Goal: Task Accomplishment & Management: Complete application form

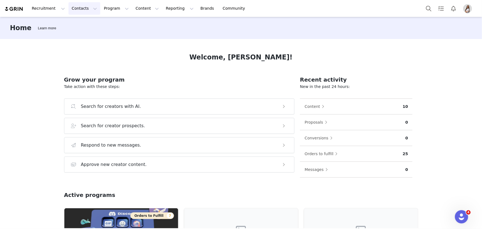
click at [83, 8] on button "Contacts Contacts" at bounding box center [85, 8] width 32 height 12
click at [79, 22] on p "Creators" at bounding box center [75, 25] width 17 height 6
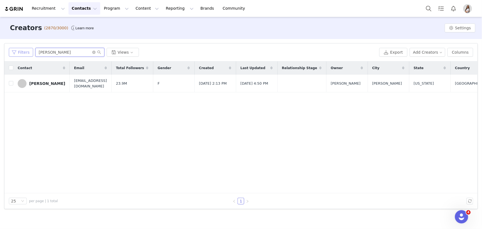
drag, startPoint x: 66, startPoint y: 53, endPoint x: 21, endPoint y: 55, distance: 45.4
click at [21, 55] on div "Filters [PERSON_NAME] Views" at bounding box center [193, 52] width 368 height 9
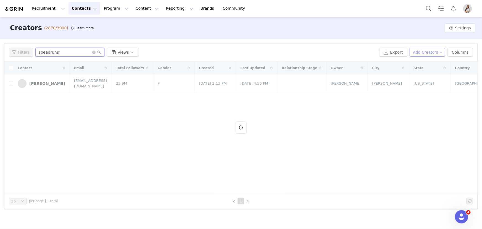
type input "speedruns"
click at [430, 52] on button "Add Creators" at bounding box center [428, 52] width 36 height 9
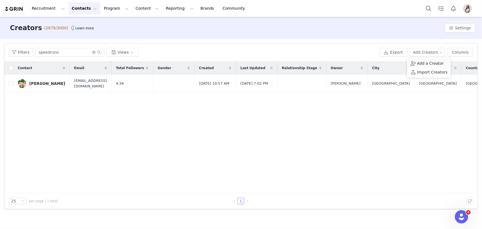
click at [430, 64] on span "Add a Creator" at bounding box center [430, 63] width 27 height 6
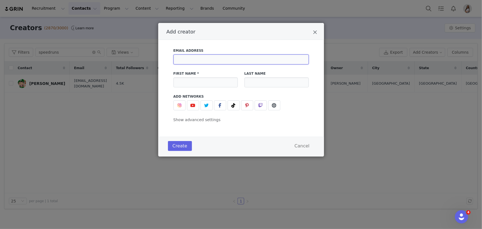
click at [212, 58] on input "Add creator" at bounding box center [241, 59] width 135 height 10
click at [241, 62] on input "Add creator" at bounding box center [241, 59] width 135 height 10
paste input "[EMAIL_ADDRESS][DOMAIN_NAME]"
type input "[EMAIL_ADDRESS][DOMAIN_NAME]"
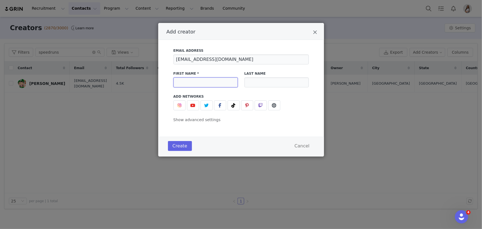
click at [222, 82] on input "Add creator" at bounding box center [206, 82] width 64 height 10
paste input "[PERSON_NAME] de [PERSON_NAME]"
type input "[PERSON_NAME] de [PERSON_NAME]"
click at [246, 80] on input "Add creator" at bounding box center [277, 82] width 64 height 10
paste input "[PERSON_NAME]"
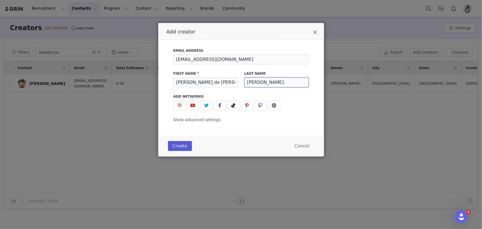
type input "[PERSON_NAME]"
click at [179, 148] on button "Create" at bounding box center [180, 146] width 24 height 10
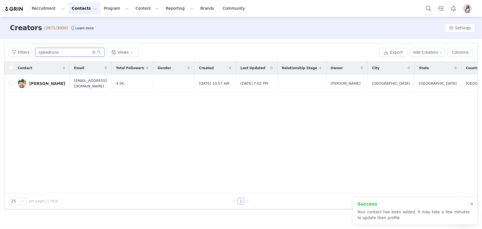
drag, startPoint x: 72, startPoint y: 49, endPoint x: 0, endPoint y: 60, distance: 72.6
click at [0, 60] on div "Filters Filter Logic And Or Archived Select Owner Select Contact Tag Select Rel…" at bounding box center [241, 126] width 482 height 174
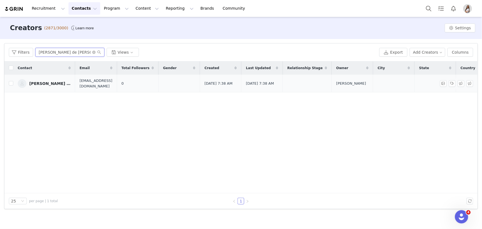
type input "[PERSON_NAME] de [PERSON_NAME]"
click at [46, 84] on div "[PERSON_NAME] de [PERSON_NAME]" at bounding box center [49, 83] width 41 height 4
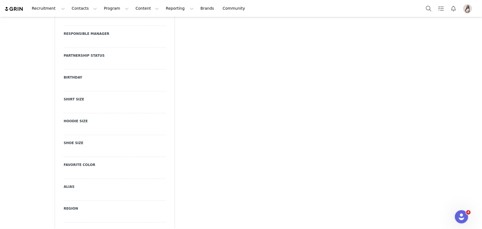
scroll to position [553, 0]
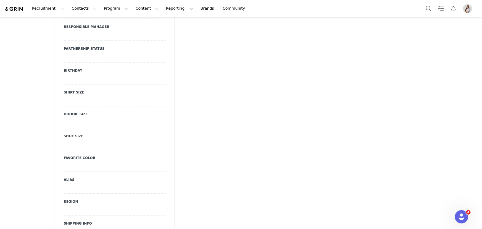
click at [67, 184] on div at bounding box center [115, 189] width 102 height 10
click at [67, 184] on input at bounding box center [115, 189] width 102 height 10
paste input "Speedruns [GEOGRAPHIC_DATA]"
type input "Speedruns [GEOGRAPHIC_DATA]"
click at [65, 196] on button "Save" at bounding box center [71, 199] width 15 height 7
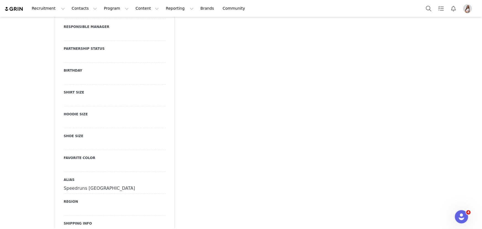
click at [71, 200] on div "Other URL Responsible Manager Partnership Status Birthday Shirt Size Hoodie Siz…" at bounding box center [115, 119] width 102 height 235
click at [70, 205] on div at bounding box center [115, 210] width 102 height 10
click at [69, 205] on select "N/A AD AE AF AG AI AL AM AO AQ AR AS AT AU AW AX AZ BA BB BD BE BF BG BH BI BJ …" at bounding box center [115, 210] width 102 height 10
select select "MX"
click at [64, 205] on select "N/A AD AE AF AG AI AL AM AO AQ AR AS AT AU AW AX AZ BA BB BD BE BF BG BH BI BJ …" at bounding box center [115, 210] width 102 height 10
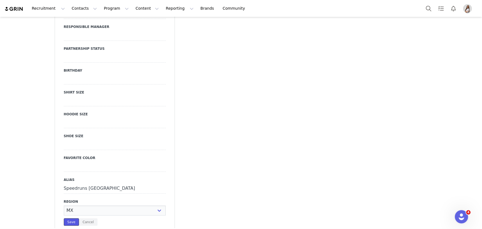
click at [66, 218] on button "Save" at bounding box center [71, 221] width 15 height 7
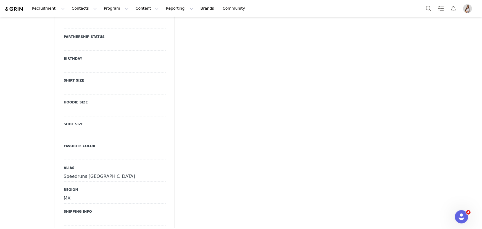
scroll to position [578, 0]
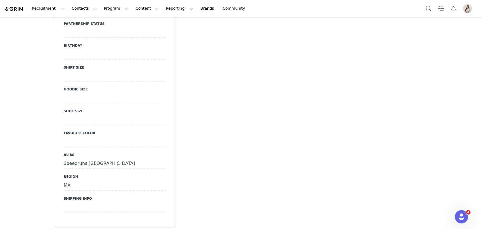
click at [71, 196] on div "Shipping Info" at bounding box center [115, 204] width 102 height 16
click at [67, 202] on div at bounding box center [115, 207] width 102 height 10
click at [70, 202] on textarea at bounding box center [115, 211] width 102 height 19
type textarea "RFC:"
click at [69, 224] on button "Save" at bounding box center [71, 227] width 15 height 7
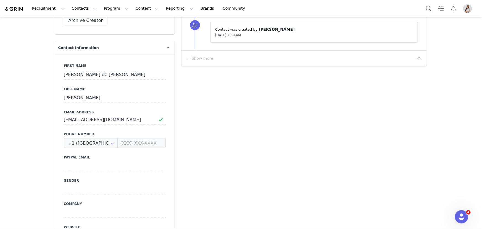
scroll to position [151, 0]
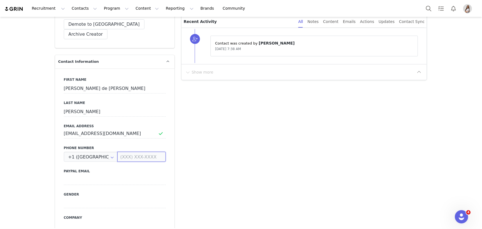
click at [124, 152] on input at bounding box center [141, 157] width 48 height 10
paste input "5610531516"
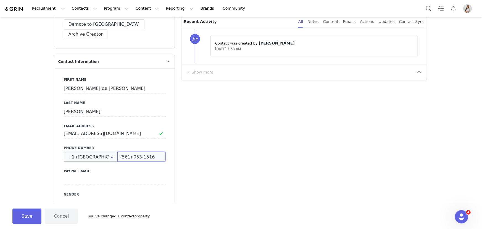
type input "(561) 053-1516"
click at [94, 152] on input "text" at bounding box center [91, 157] width 54 height 10
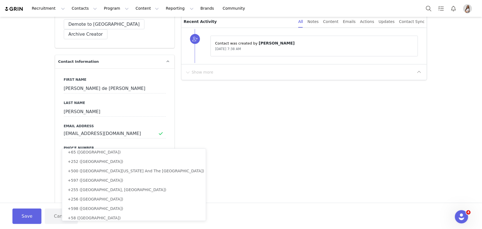
scroll to position [0, 0]
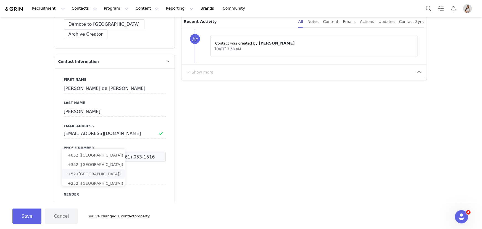
click at [81, 172] on span "+52 ([GEOGRAPHIC_DATA])" at bounding box center [94, 174] width 53 height 4
type input "+52 ([GEOGRAPHIC_DATA])"
type input "56 1053 1516"
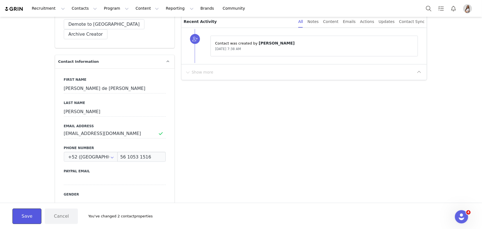
click at [33, 211] on button "Save" at bounding box center [26, 215] width 29 height 15
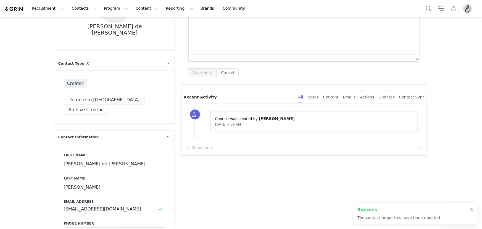
scroll to position [251, 0]
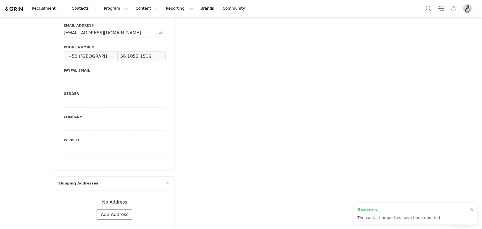
click at [111, 210] on button "Add Address" at bounding box center [114, 215] width 37 height 10
select select
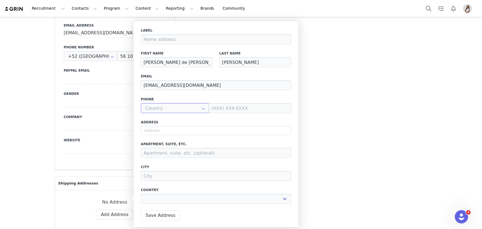
scroll to position [2063, 0]
click at [160, 110] on input "text" at bounding box center [175, 108] width 68 height 10
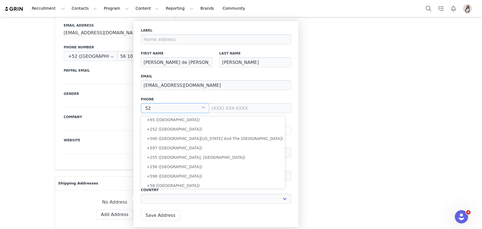
scroll to position [0, 0]
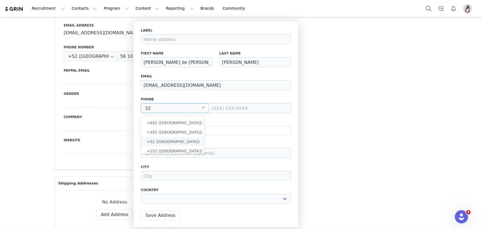
click at [158, 141] on span "+52 ([GEOGRAPHIC_DATA])" at bounding box center [173, 141] width 53 height 4
type input "+52 ([GEOGRAPHIC_DATA])"
select select
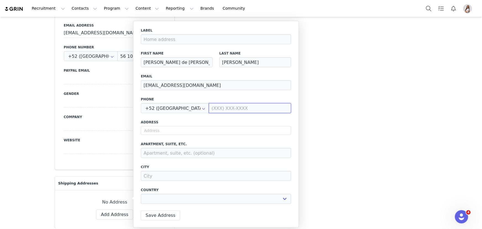
click at [224, 107] on input at bounding box center [250, 108] width 82 height 10
paste input "5610531516"
type input "56 1053 1516"
select select
type input "56 1053 1516"
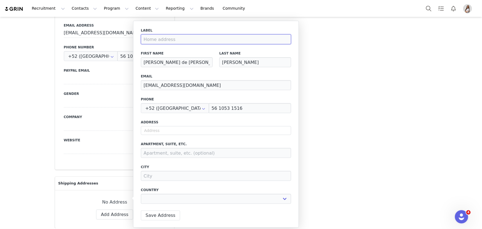
click at [179, 38] on input at bounding box center [216, 39] width 150 height 10
type input "A"
select select
type input "Ad"
select select
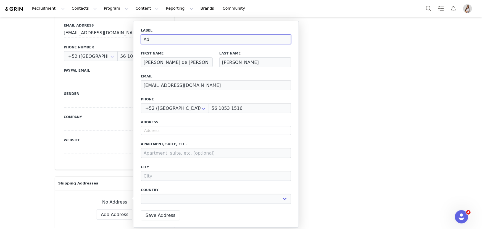
type input "Adr"
select select
type input "Adre"
select select
type input "Adres"
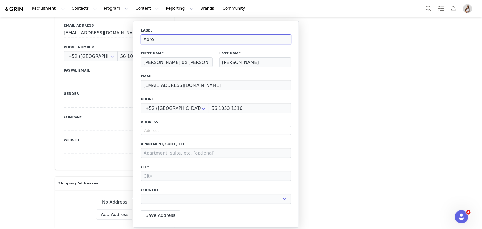
select select
type input "Adress"
select select
type input "Adres"
select select
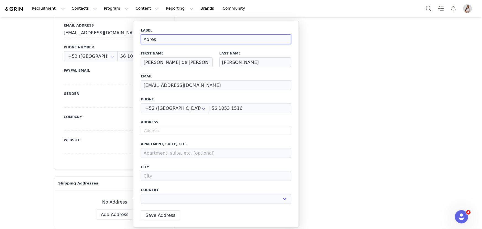
type input "Adre"
select select
type input "Adr"
select select
type input "Ad"
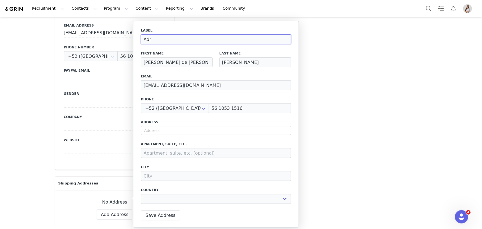
select select
type input "A"
select select
type input "A"
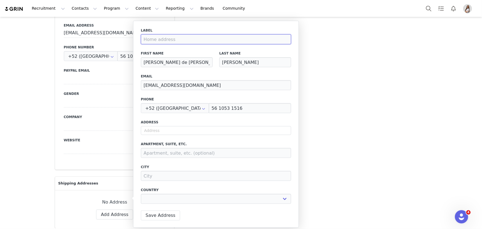
select select
type input "Ad"
select select
type input "Add"
select select
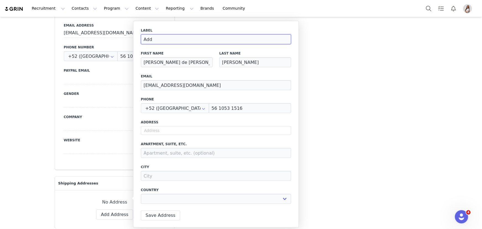
type input "Addr"
select select
type input "Addre"
select select
type input "Addres"
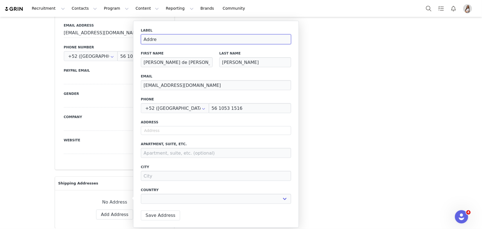
select select
type input "Address"
select select
type input "Address"
select select
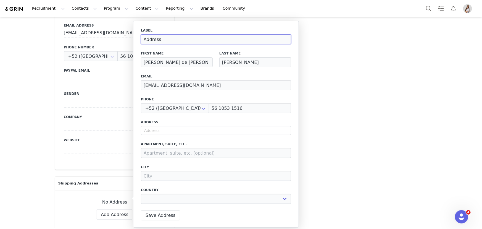
type input "Address 2"
select select
type input "Address 20"
select select
type input "Address 202"
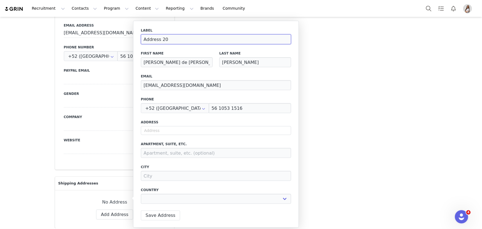
select select
type input "Address 2025"
select select
type input "Address 2025"
click at [160, 132] on input "text" at bounding box center [216, 130] width 150 height 9
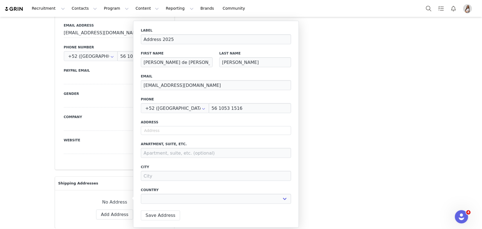
select select
click at [184, 134] on input "text" at bounding box center [216, 130] width 150 height 9
paste input "Gavire M. [PERSON_NAME] Mz 159"
type input "Gavire M. [PERSON_NAME] Mz 159"
select select
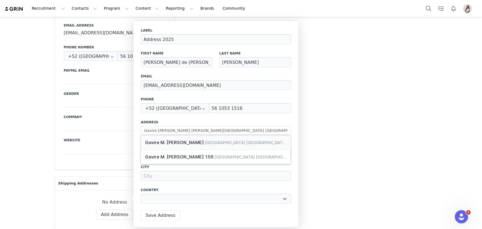
type input "Gavire M. [PERSON_NAME]"
type input "[GEOGRAPHIC_DATA]"
select select "[object Object]"
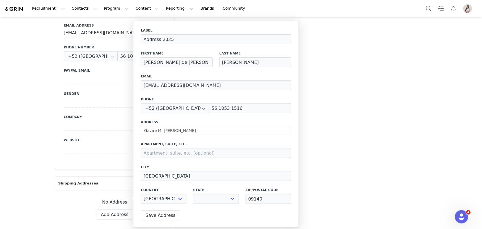
select select
click at [164, 151] on input at bounding box center [216, 153] width 150 height 10
paste input "Mz 159 Lt 36A"
type input "Mz 159 Lt 36A"
select select
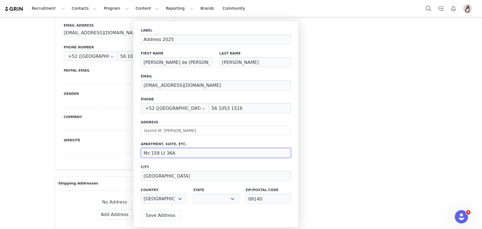
click at [158, 152] on input "Mz 159 Lt 36A" at bounding box center [216, 153] width 150 height 10
type input "Mz 159 Lt 36A"
click at [215, 197] on select "[GEOGRAPHIC_DATA] [GEOGRAPHIC_DATA][US_STATE] [GEOGRAPHIC_DATA] [US_STATE] [GEO…" at bounding box center [216, 199] width 46 height 10
click at [174, 176] on input "[GEOGRAPHIC_DATA]" at bounding box center [216, 176] width 150 height 10
drag, startPoint x: 168, startPoint y: 177, endPoint x: 145, endPoint y: 179, distance: 22.7
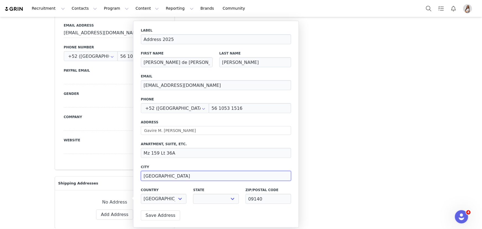
click at [145, 179] on input "[GEOGRAPHIC_DATA]" at bounding box center [216, 176] width 150 height 10
type input "C"
select select
paste input "Iztapalapa"
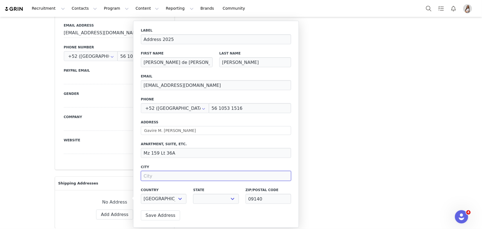
type input "Iztapalapa"
select select
type input "Iztapalapa"
click at [221, 200] on select "[GEOGRAPHIC_DATA] [GEOGRAPHIC_DATA][US_STATE] [GEOGRAPHIC_DATA] [US_STATE] [GEO…" at bounding box center [216, 199] width 46 height 10
select select "[object Object]"
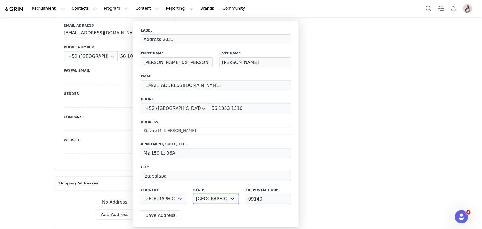
click at [193, 194] on select "[GEOGRAPHIC_DATA] [GEOGRAPHIC_DATA][US_STATE] [GEOGRAPHIC_DATA] [US_STATE] [GEO…" at bounding box center [216, 199] width 46 height 10
click at [209, 198] on select "[GEOGRAPHIC_DATA] [GEOGRAPHIC_DATA][US_STATE] [GEOGRAPHIC_DATA] [US_STATE] [GEO…" at bounding box center [216, 199] width 46 height 10
click at [193, 194] on select "[GEOGRAPHIC_DATA] [GEOGRAPHIC_DATA][US_STATE] [GEOGRAPHIC_DATA] [US_STATE] [GEO…" at bounding box center [216, 199] width 46 height 10
click at [163, 214] on button "Save Address" at bounding box center [160, 215] width 39 height 10
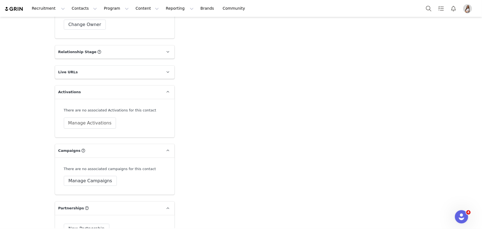
scroll to position [1106, 0]
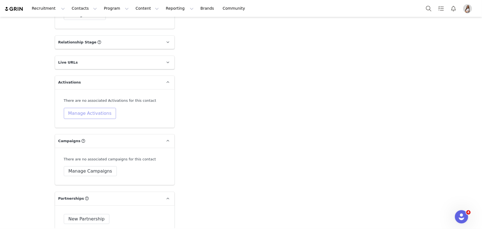
click at [85, 108] on button "Manage Activations" at bounding box center [90, 113] width 52 height 11
click at [70, 114] on div "Select Activation" at bounding box center [62, 118] width 33 height 8
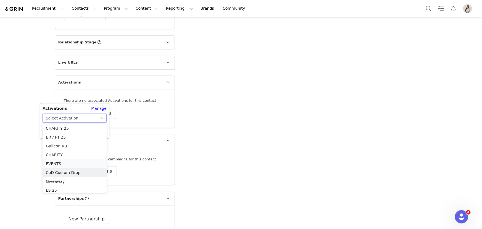
scroll to position [57, 0]
click at [56, 188] on li "ES 25" at bounding box center [75, 187] width 64 height 9
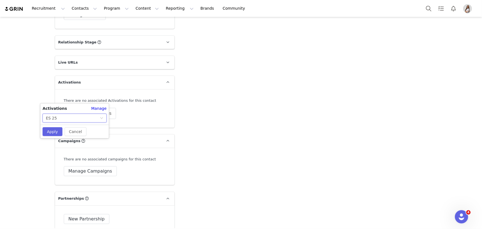
click at [59, 119] on div "ES 25" at bounding box center [73, 118] width 54 height 8
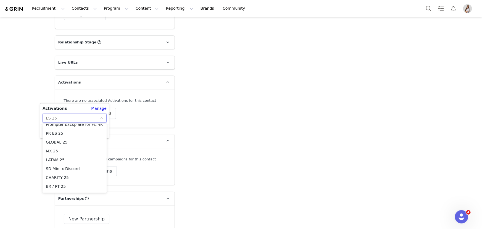
scroll to position [4, 0]
click at [60, 152] on li "MX 25" at bounding box center [75, 151] width 64 height 9
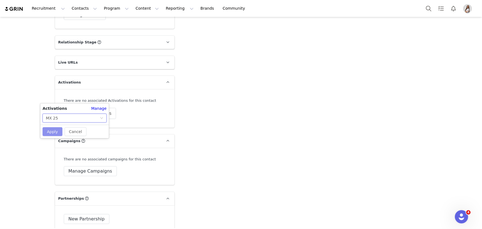
click at [52, 135] on button "Apply" at bounding box center [53, 131] width 20 height 9
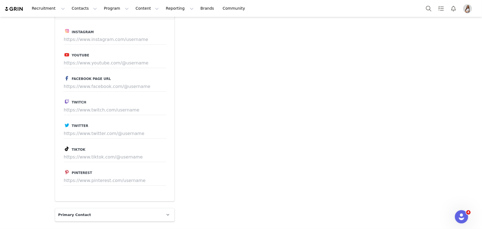
scroll to position [829, 0]
click at [99, 58] on input at bounding box center [115, 63] width 102 height 10
paste input "[URL][DOMAIN_NAME]"
type input "[URL][DOMAIN_NAME]"
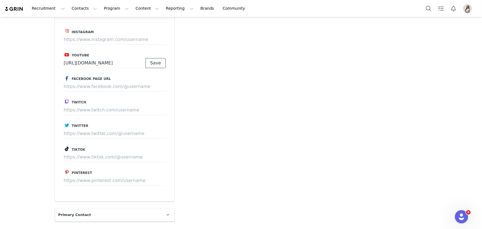
scroll to position [0, 0]
click at [154, 58] on button "Save" at bounding box center [156, 63] width 20 height 10
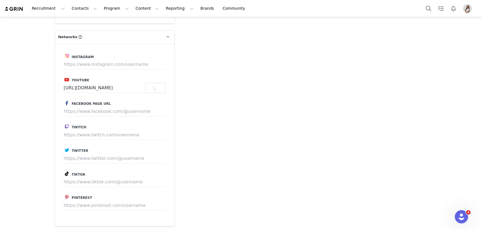
scroll to position [804, 0]
click at [87, 60] on input at bounding box center [115, 65] width 102 height 10
paste input "[URL][DOMAIN_NAME]"
type input "[URL][DOMAIN_NAME]"
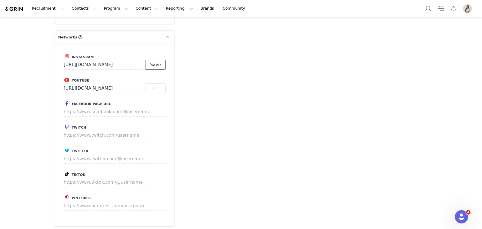
scroll to position [0, 0]
click at [158, 60] on button "Save" at bounding box center [156, 65] width 20 height 10
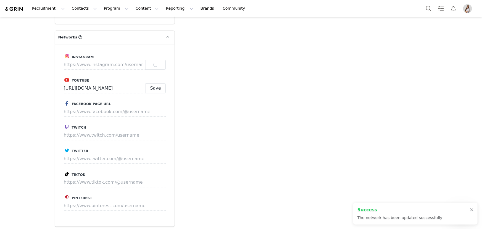
scroll to position [838, 0]
click at [85, 154] on input at bounding box center [115, 159] width 102 height 10
paste input "[URL][DOMAIN_NAME]"
type input "[URL][DOMAIN_NAME]"
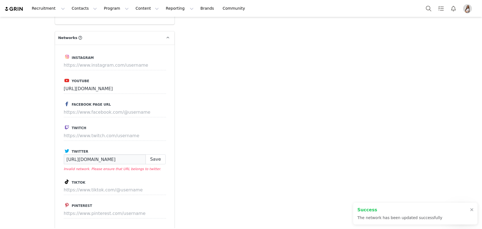
type input "[URL][DOMAIN_NAME]"
click at [79, 154] on input at bounding box center [115, 159] width 102 height 10
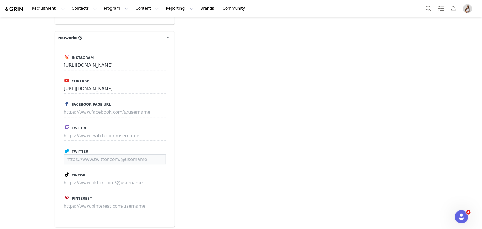
paste input "[URL][DOMAIN_NAME]"
type input "[URL][DOMAIN_NAME]"
click at [152, 154] on button "Save" at bounding box center [156, 159] width 20 height 10
click at [103, 154] on input at bounding box center [115, 159] width 102 height 10
paste input "[URL][DOMAIN_NAME]"
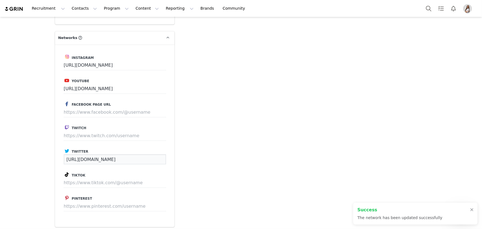
click at [150, 154] on input "[URL][DOMAIN_NAME]" at bounding box center [115, 159] width 102 height 10
type input "[URL][DOMAIN_NAME]"
click at [83, 107] on input at bounding box center [115, 112] width 102 height 10
paste input "[URL][DOMAIN_NAME]"
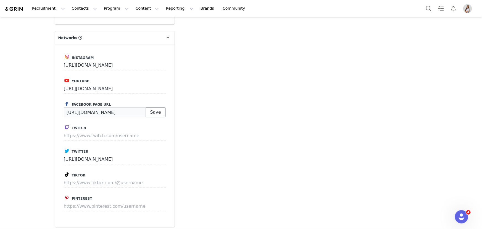
type input "[URL][DOMAIN_NAME]"
click at [160, 107] on button "Save" at bounding box center [156, 112] width 20 height 10
type input "[URL][DOMAIN_NAME]"
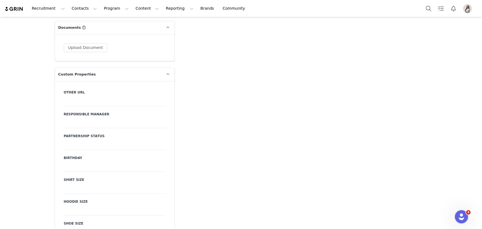
scroll to position [637, 0]
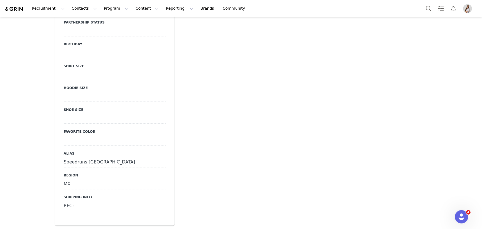
click at [78, 201] on div "RFC:" at bounding box center [115, 206] width 102 height 10
click at [80, 201] on textarea "RFC:" at bounding box center [115, 210] width 102 height 19
paste textarea "NOMJ910705FW5"
type textarea "RFC: NOMJ910705FW5"
click at [70, 223] on button "Save" at bounding box center [71, 226] width 15 height 7
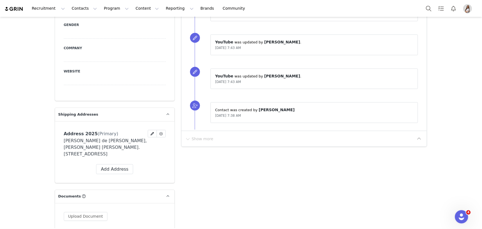
scroll to position [352, 0]
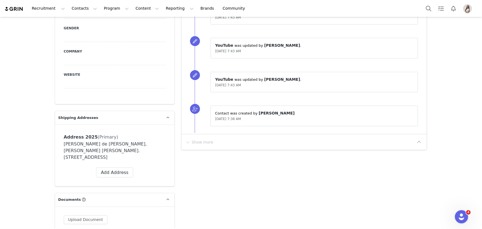
drag, startPoint x: 91, startPoint y: 143, endPoint x: 59, endPoint y: 128, distance: 35.1
click at [59, 128] on div "Address 2025 (Primary) Label Address 2025 First Name [PERSON_NAME] de [PERSON_N…" at bounding box center [115, 155] width 120 height 62
copy div "[PERSON_NAME] de [PERSON_NAME], [PERSON_NAME] [PERSON_NAME]. [STREET_ADDRESS]"
